Goal: Navigation & Orientation: Find specific page/section

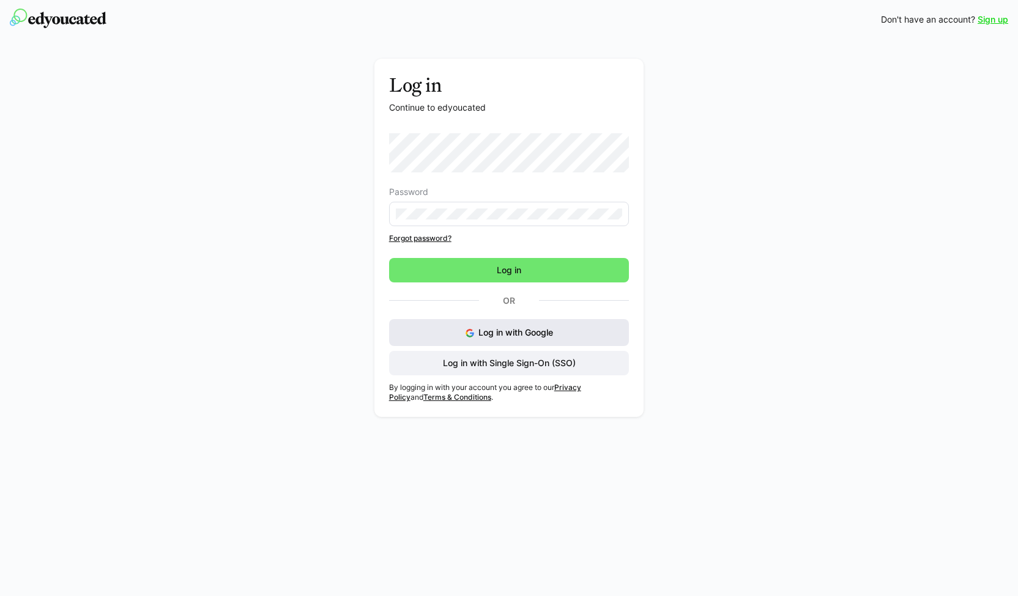
click at [456, 325] on button "Log in with Google" at bounding box center [509, 332] width 240 height 27
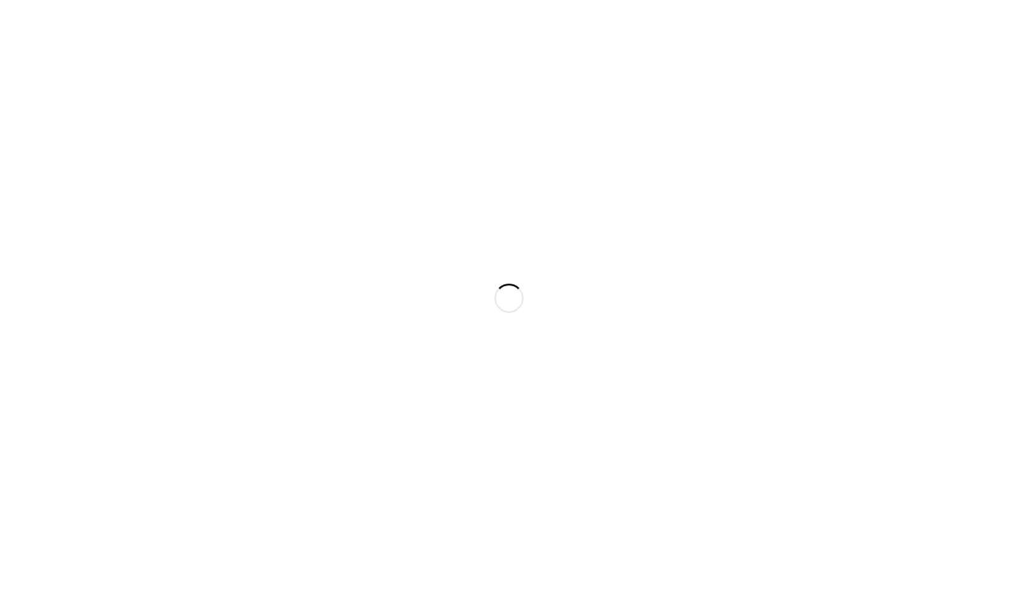
click at [372, 140] on div at bounding box center [509, 298] width 1018 height 596
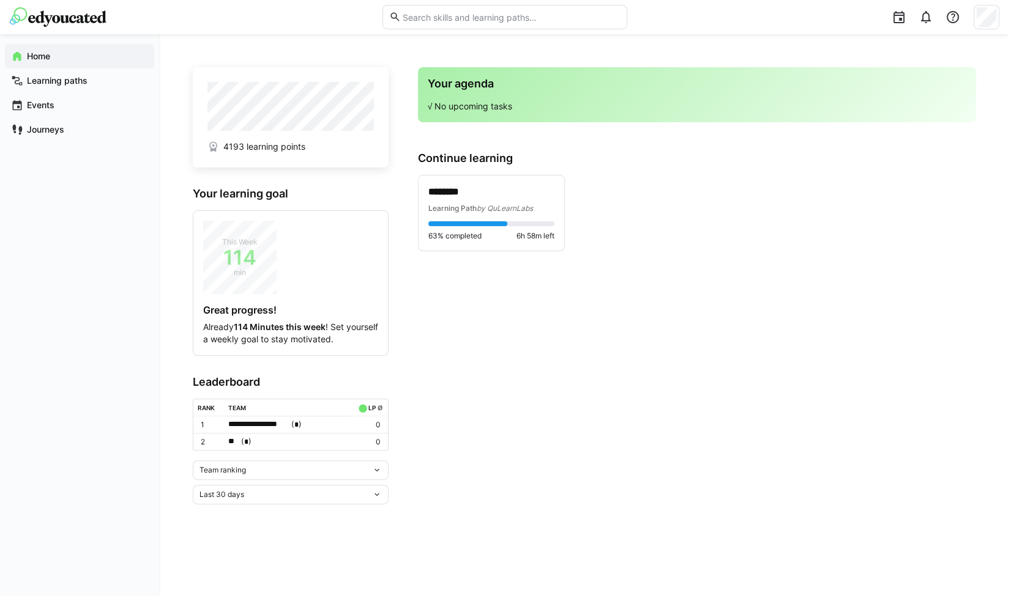
click at [286, 467] on div "Team ranking" at bounding box center [285, 470] width 173 height 9
click at [267, 510] on div "Individual ranking" at bounding box center [289, 513] width 181 height 10
click at [345, 562] on div "Last 30 days" at bounding box center [291, 559] width 196 height 20
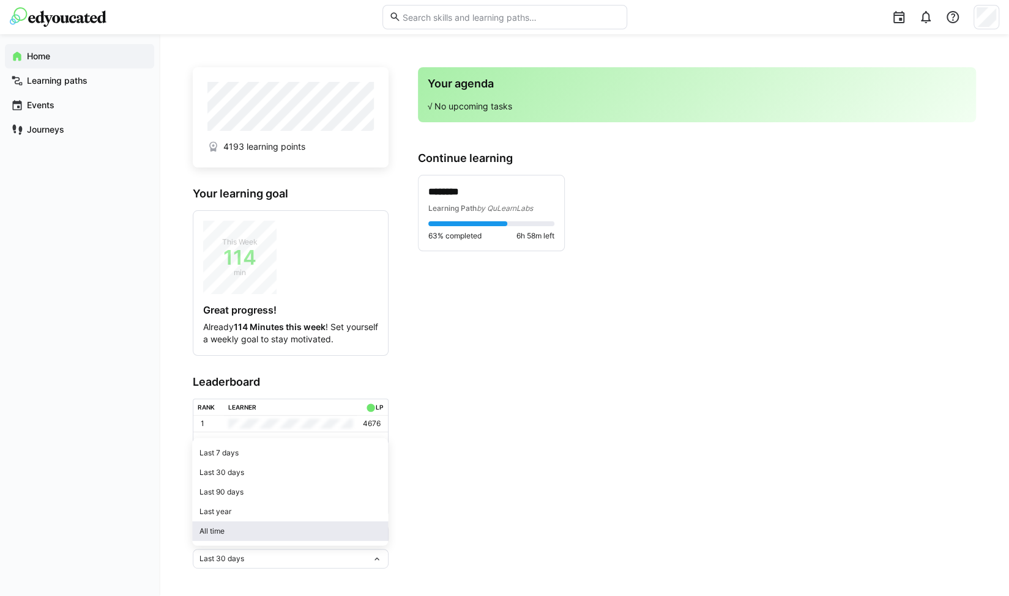
click at [330, 541] on span "All time" at bounding box center [290, 532] width 196 height 20
